Goal: Check status: Check status

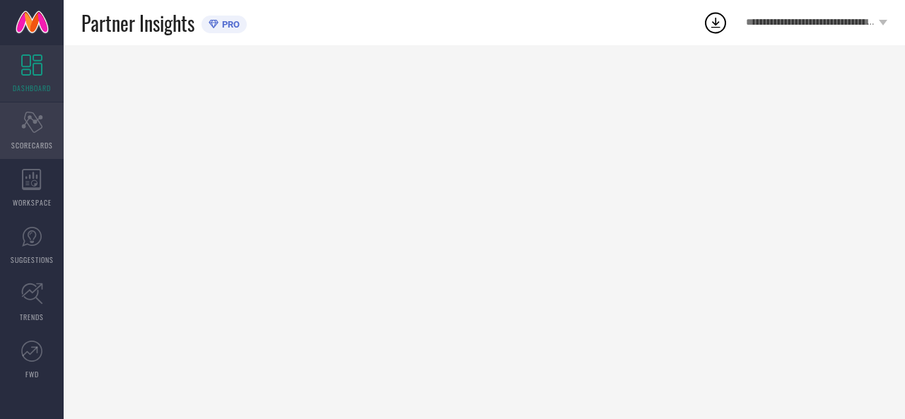
click at [27, 129] on icon "Scorecard" at bounding box center [32, 122] width 22 height 21
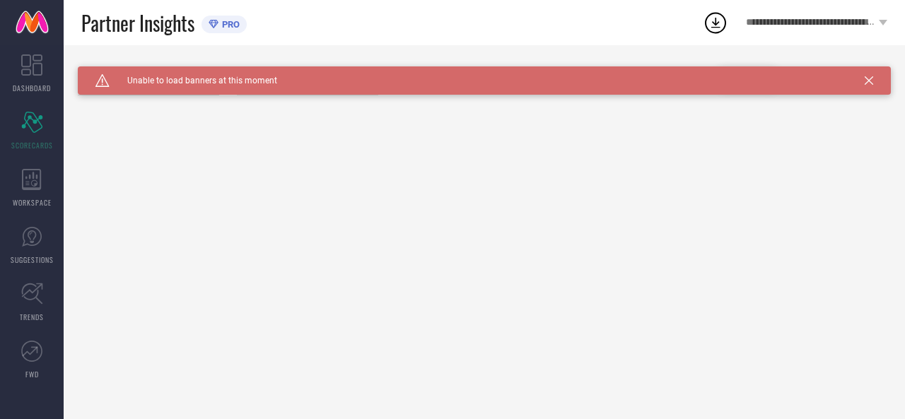
type input "All"
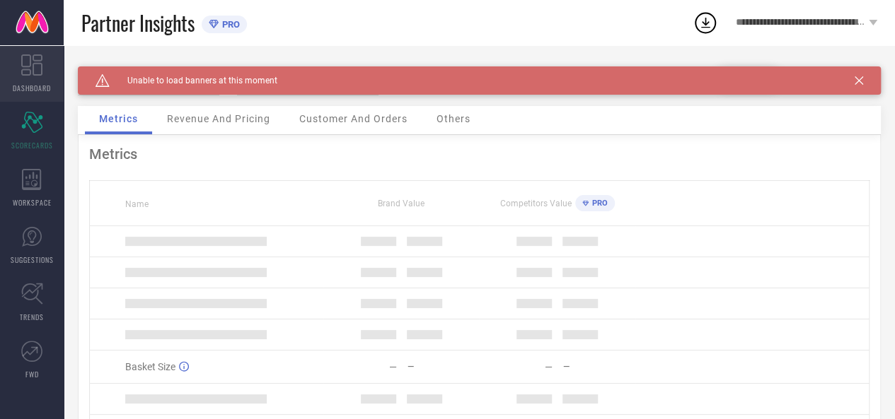
click at [47, 73] on link "DASHBOARD" at bounding box center [32, 73] width 64 height 57
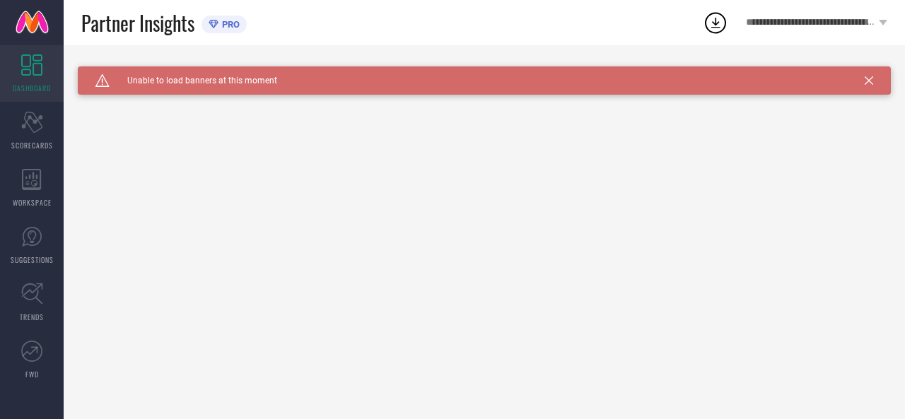
click at [869, 78] on icon at bounding box center [869, 80] width 8 height 8
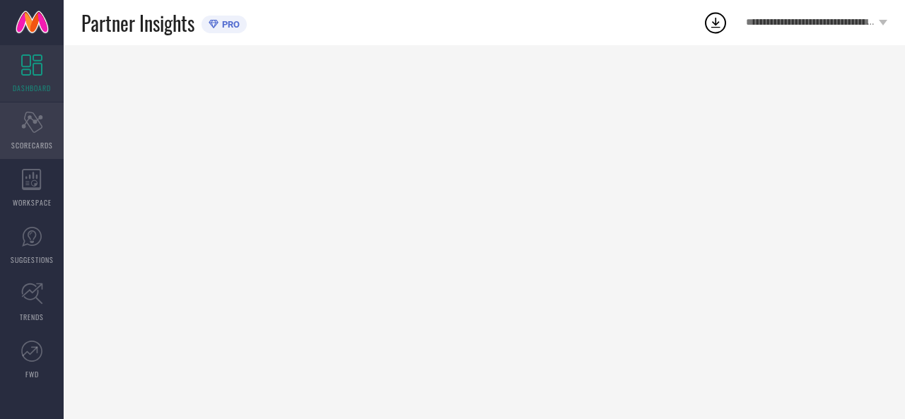
click at [15, 138] on div "Scorecard SCORECARDS" at bounding box center [32, 131] width 64 height 57
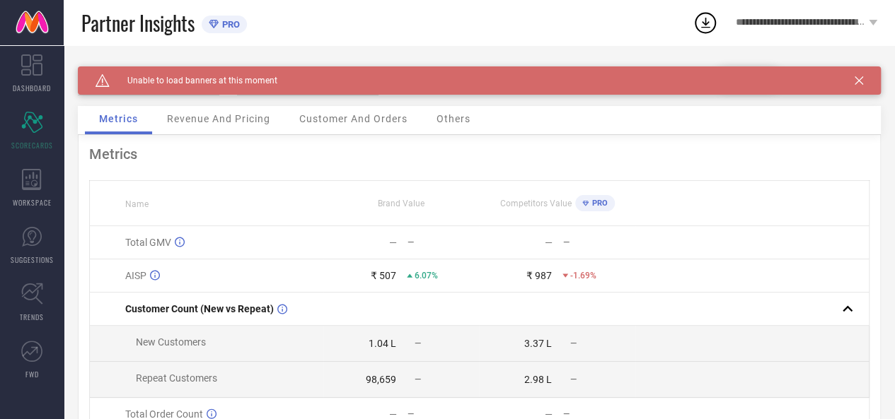
click at [863, 83] on icon at bounding box center [858, 80] width 8 height 8
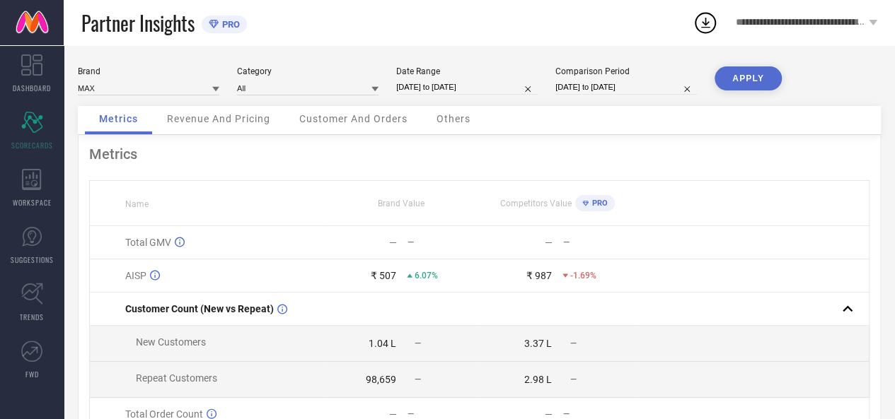
click at [403, 87] on input "[DATE] to [DATE]" at bounding box center [466, 87] width 141 height 15
select select "8"
select select "2025"
select select "9"
select select "2025"
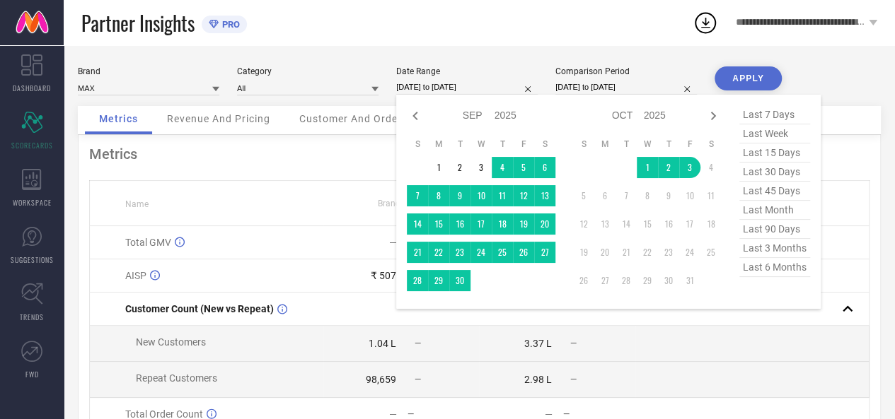
click at [403, 87] on input "[DATE] to [DATE]" at bounding box center [466, 87] width 141 height 15
click at [433, 163] on td "1" at bounding box center [438, 167] width 21 height 21
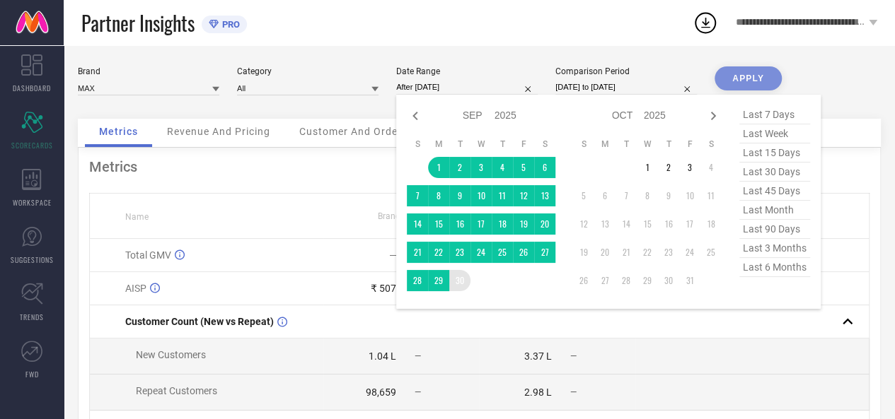
type input "[DATE] to [DATE]"
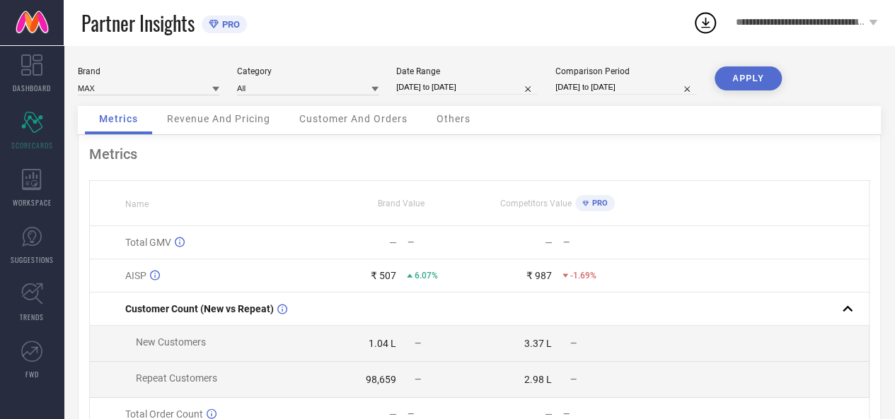
click at [567, 90] on input "[DATE] to [DATE]" at bounding box center [625, 87] width 141 height 15
select select "8"
select select "2024"
select select "9"
select select "2024"
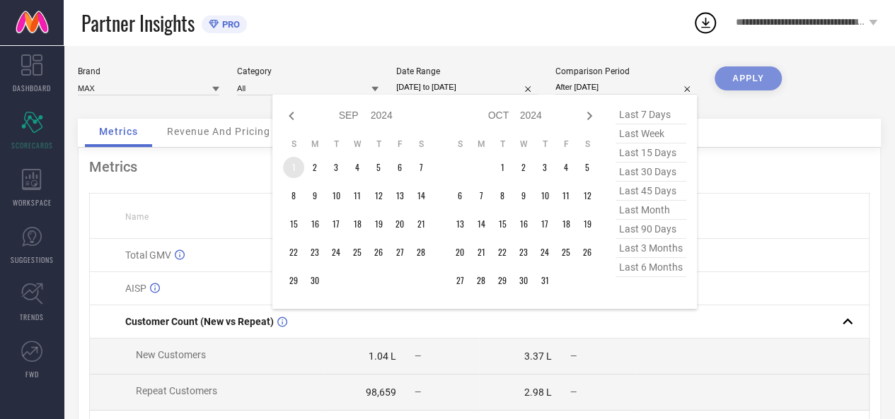
click at [296, 168] on td "1" at bounding box center [293, 167] width 21 height 21
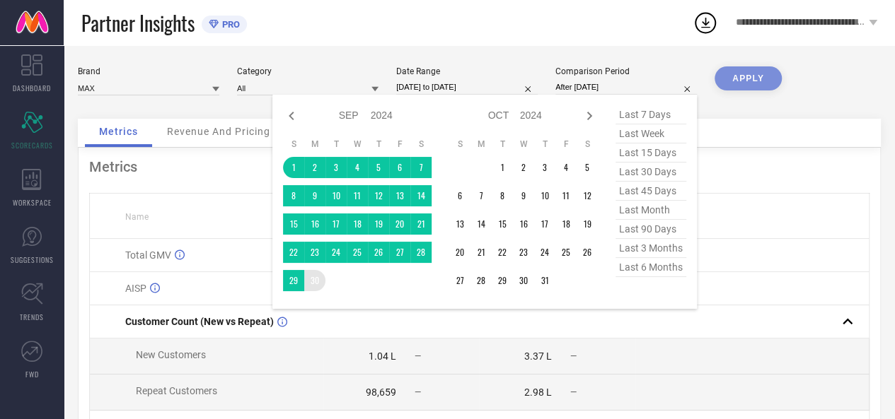
type input "[DATE] to [DATE]"
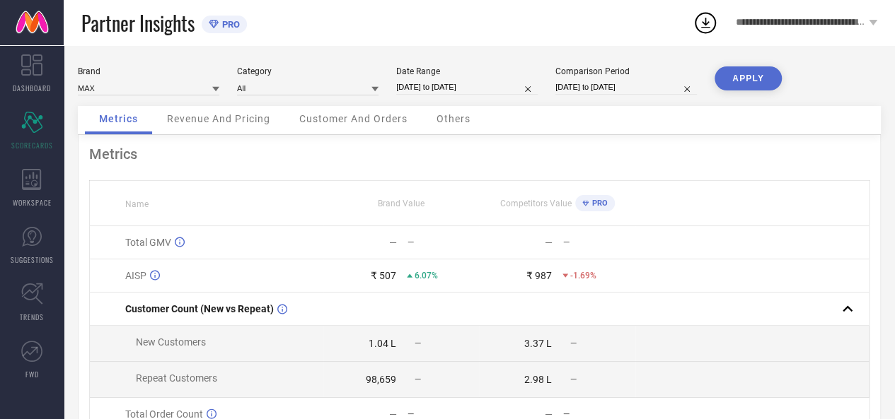
click at [751, 73] on button "APPLY" at bounding box center [747, 78] width 67 height 24
click at [236, 114] on span "Revenue And Pricing" at bounding box center [218, 118] width 103 height 11
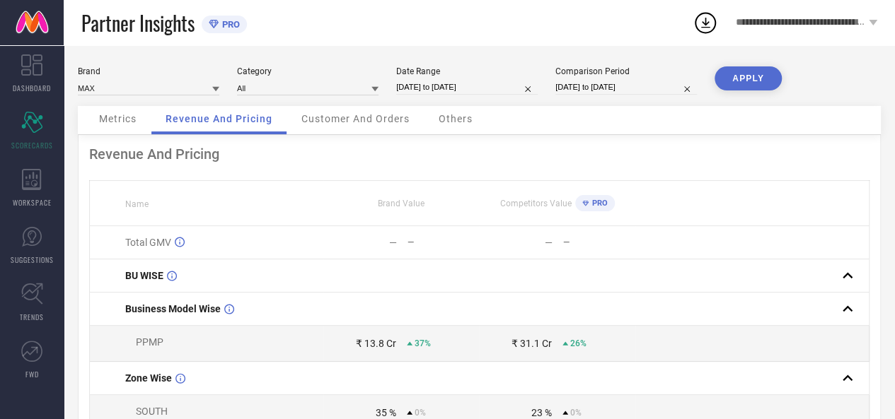
click at [360, 122] on span "Customer And Orders" at bounding box center [355, 118] width 108 height 11
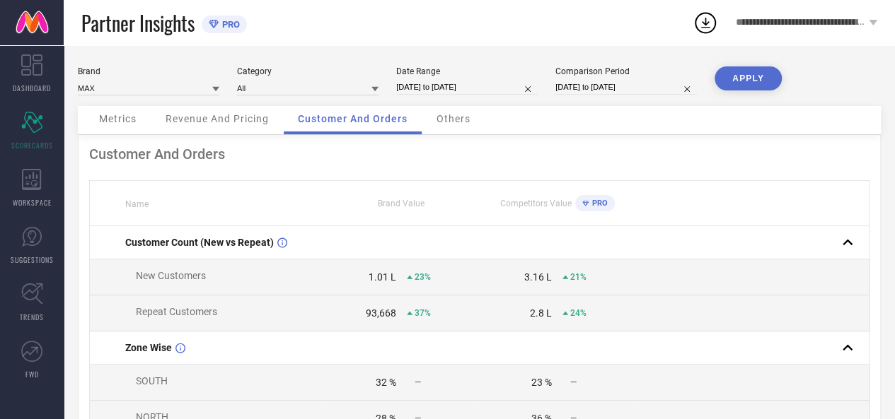
select select "8"
select select "2025"
select select "9"
select select "2025"
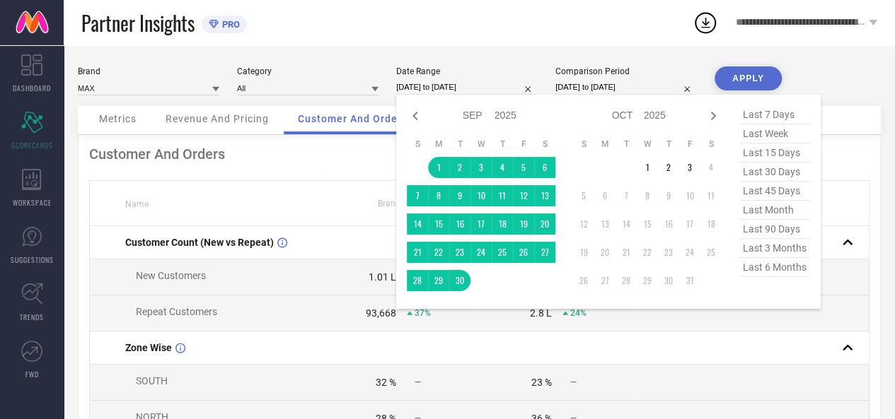
click at [454, 85] on input "[DATE] to [DATE]" at bounding box center [466, 87] width 141 height 15
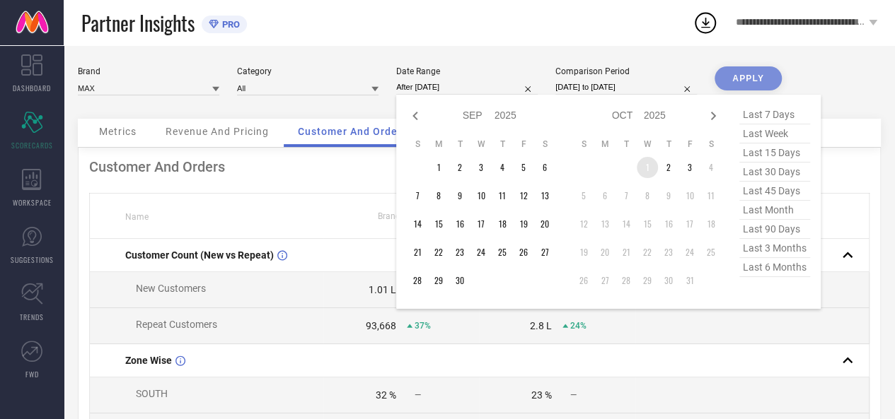
click at [649, 172] on td "1" at bounding box center [647, 167] width 21 height 21
type input "[DATE] to [DATE]"
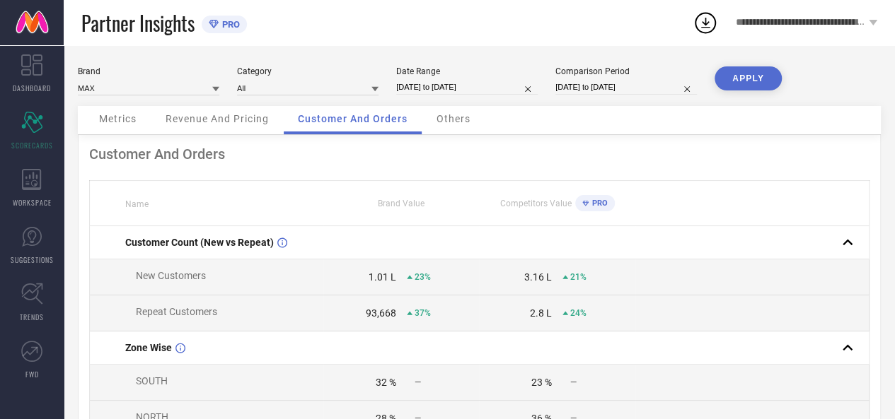
click at [593, 84] on input "[DATE] to [DATE]" at bounding box center [625, 87] width 141 height 15
select select "8"
select select "2024"
select select "9"
select select "2024"
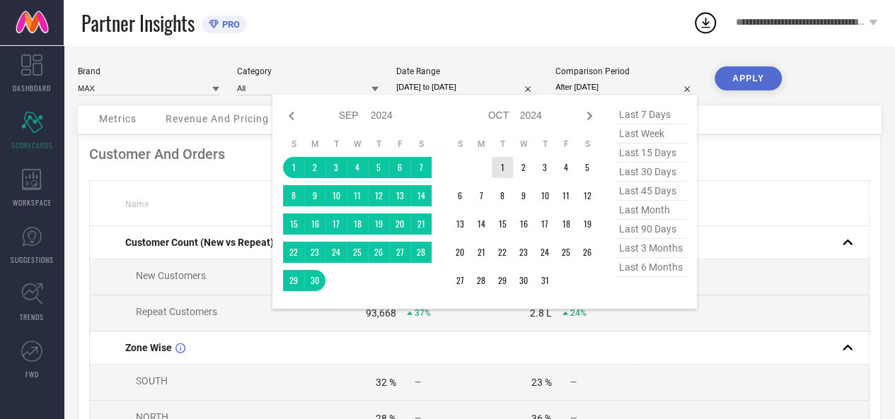
click at [501, 170] on td "1" at bounding box center [502, 167] width 21 height 21
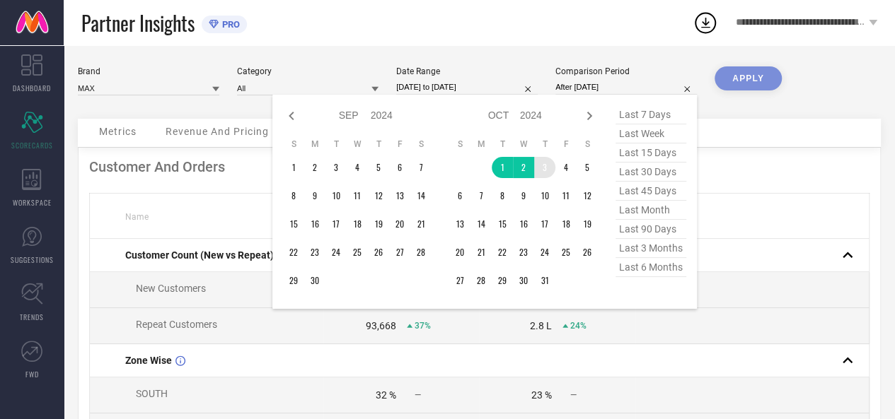
type input "[DATE] to [DATE]"
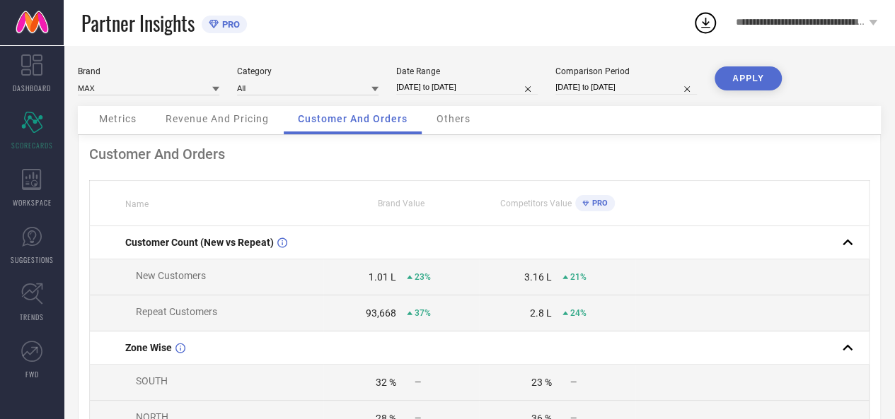
click at [733, 79] on button "APPLY" at bounding box center [747, 78] width 67 height 24
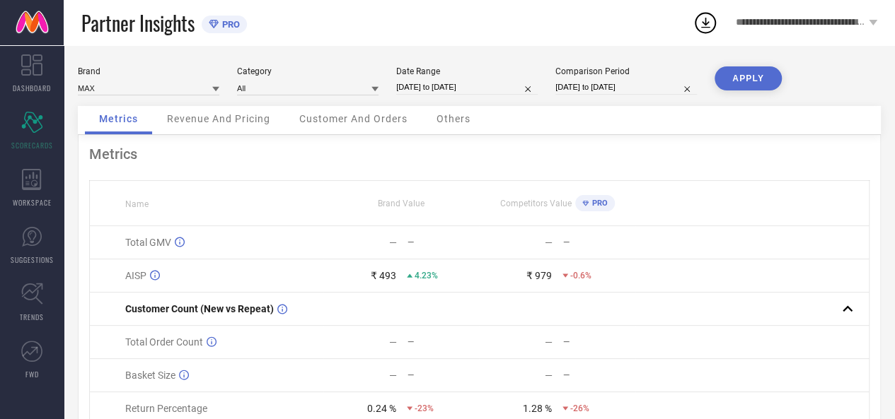
click at [228, 124] on span "Revenue And Pricing" at bounding box center [218, 118] width 103 height 11
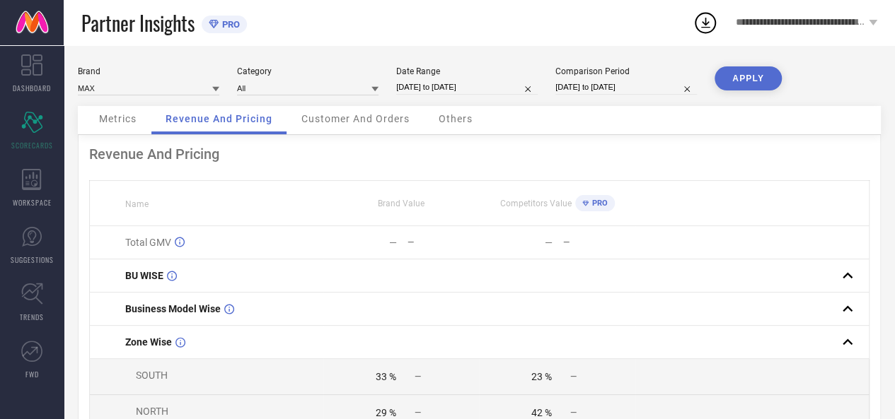
click at [347, 119] on span "Customer And Orders" at bounding box center [355, 118] width 108 height 11
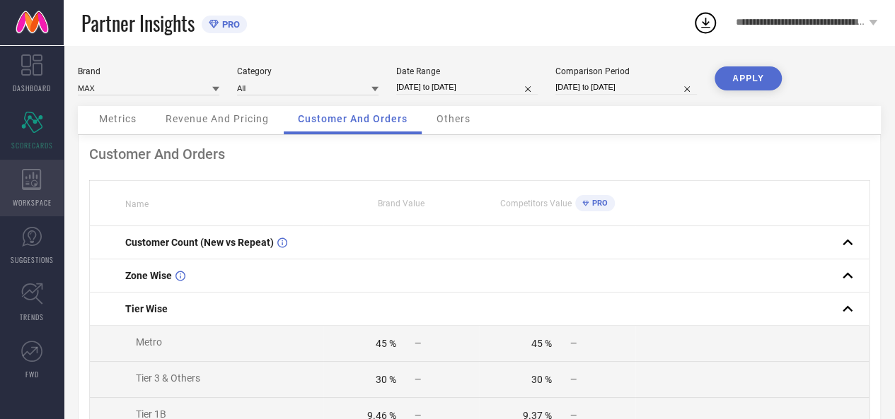
click at [38, 189] on icon at bounding box center [31, 179] width 19 height 21
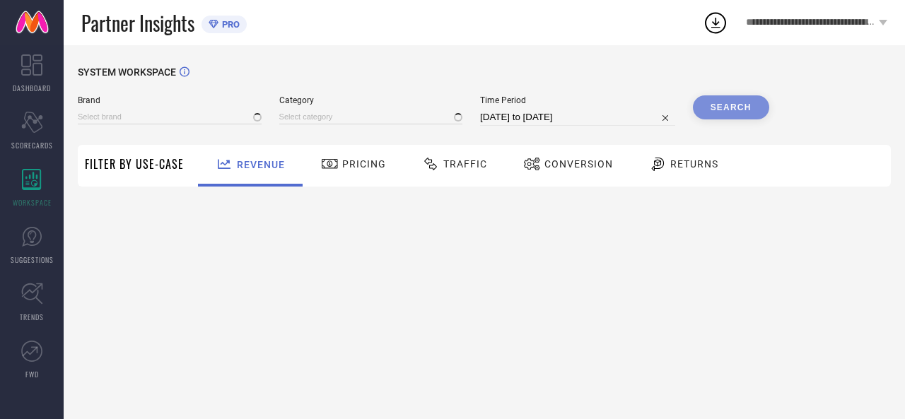
type input "MAX"
type input "All"
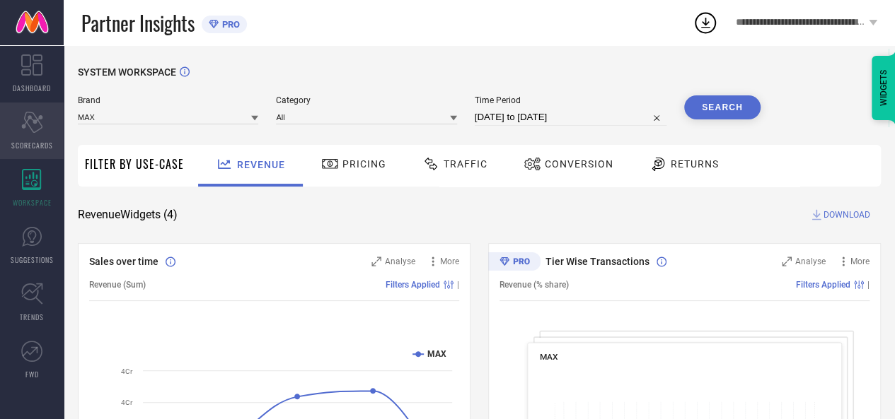
click at [41, 141] on span "SCORECARDS" at bounding box center [32, 145] width 42 height 11
